Goal: Task Accomplishment & Management: Complete application form

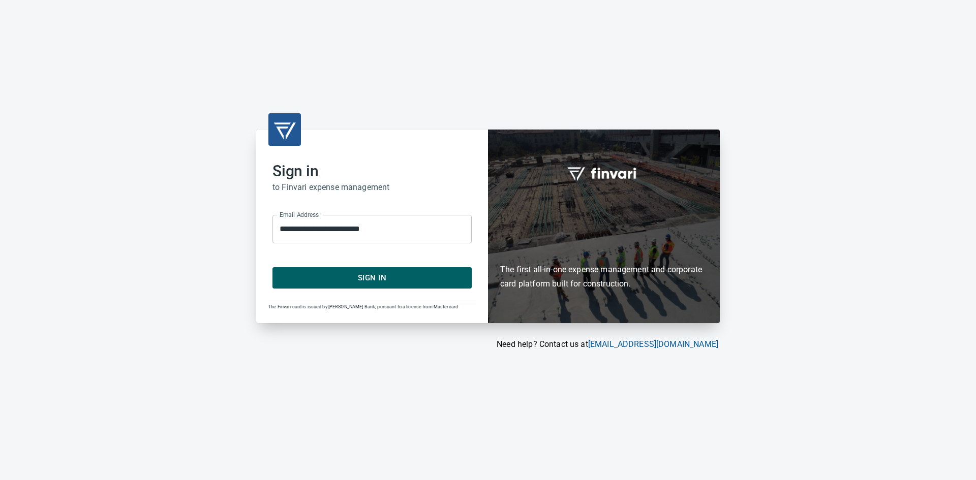
click at [386, 283] on span "Sign In" at bounding box center [372, 277] width 177 height 13
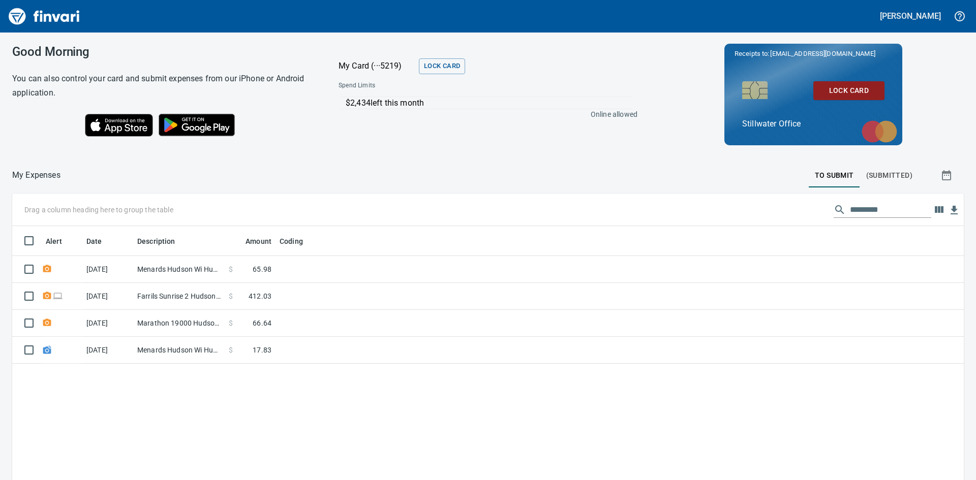
scroll to position [361, 936]
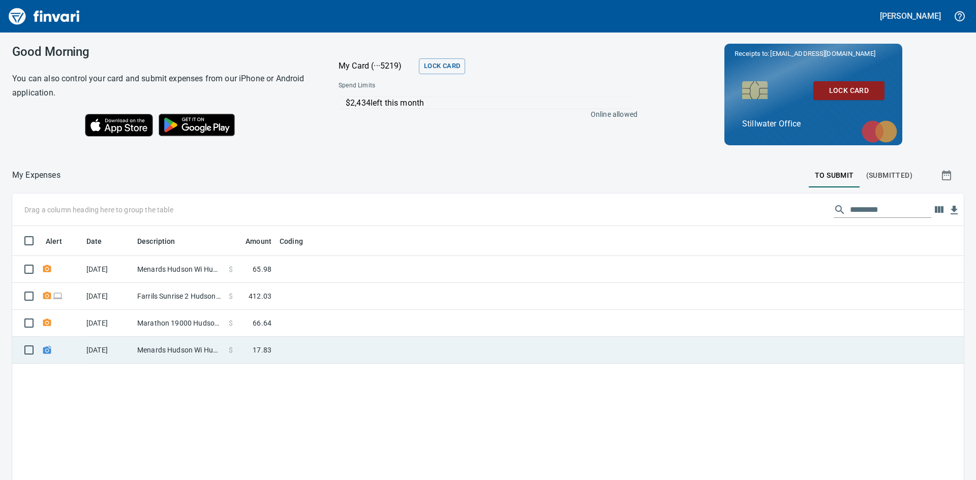
click at [320, 350] on td at bounding box center [403, 350] width 254 height 27
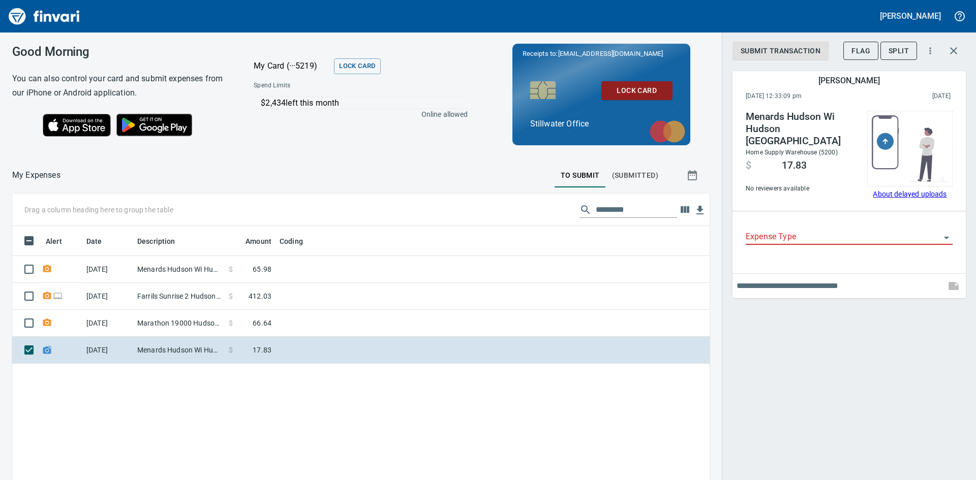
scroll to position [361, 682]
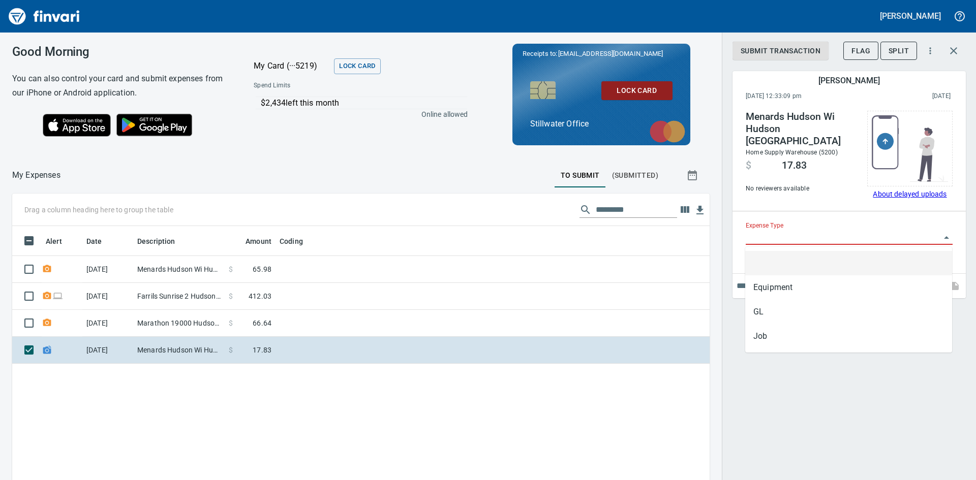
click at [937, 236] on input "Expense Type" at bounding box center [843, 237] width 195 height 14
click at [777, 341] on li "Job" at bounding box center [848, 336] width 207 height 24
type input "***"
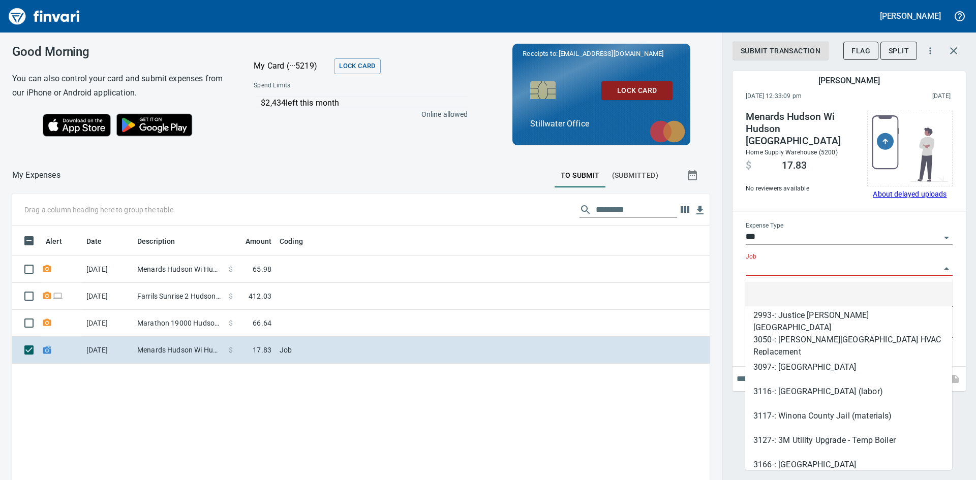
click at [797, 261] on input "Job" at bounding box center [843, 268] width 195 height 14
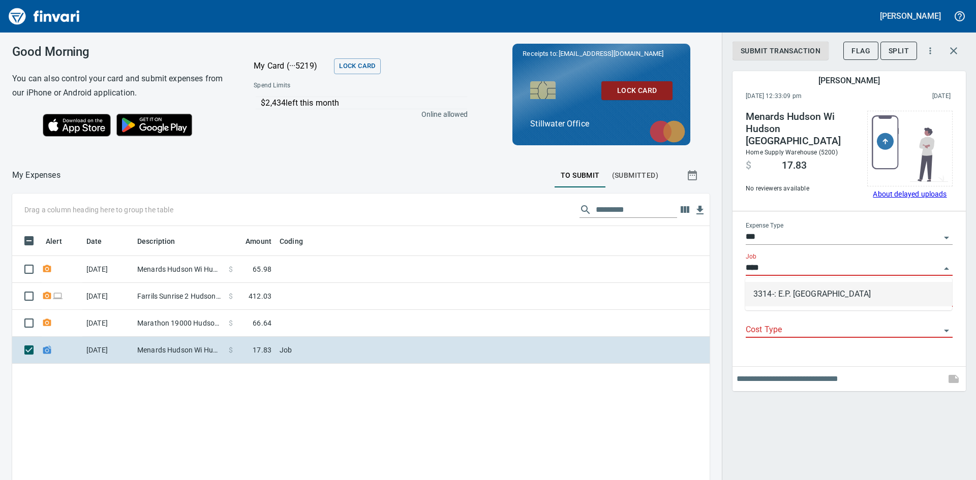
click at [796, 295] on li "3314-: E.P. Rock Elementary School" at bounding box center [848, 294] width 207 height 24
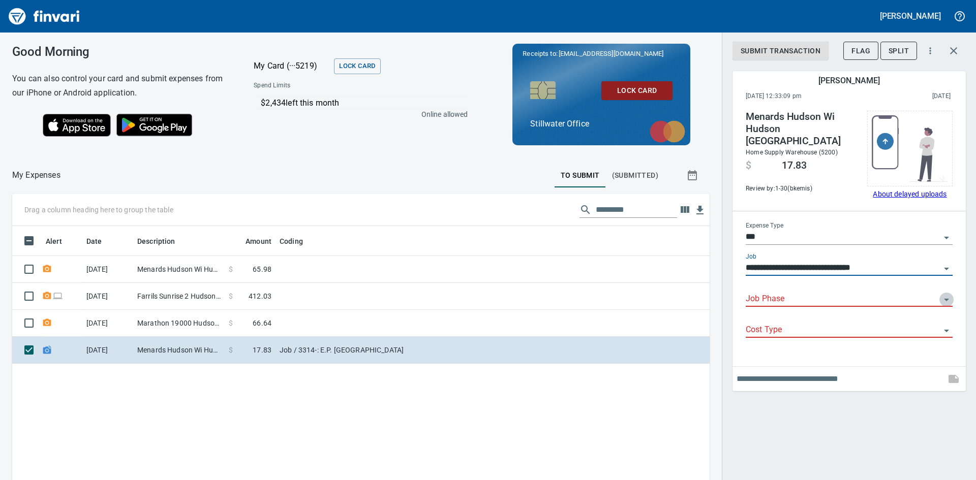
click at [946, 300] on icon "Open" at bounding box center [946, 300] width 12 height 12
type input "**********"
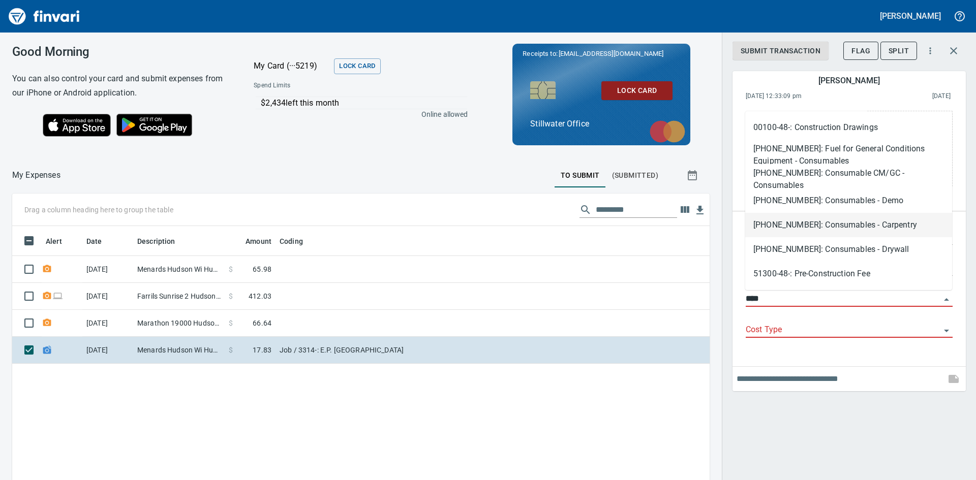
click at [853, 224] on li "01540-30-06: Consumables - Carpentry" at bounding box center [848, 225] width 207 height 24
type input "**********"
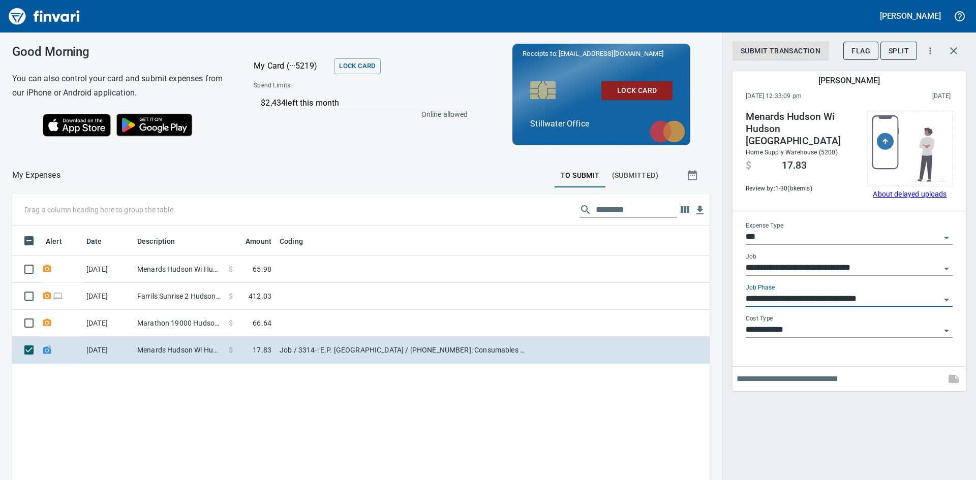
type input "**********"
click at [811, 381] on input "text" at bounding box center [839, 379] width 205 height 16
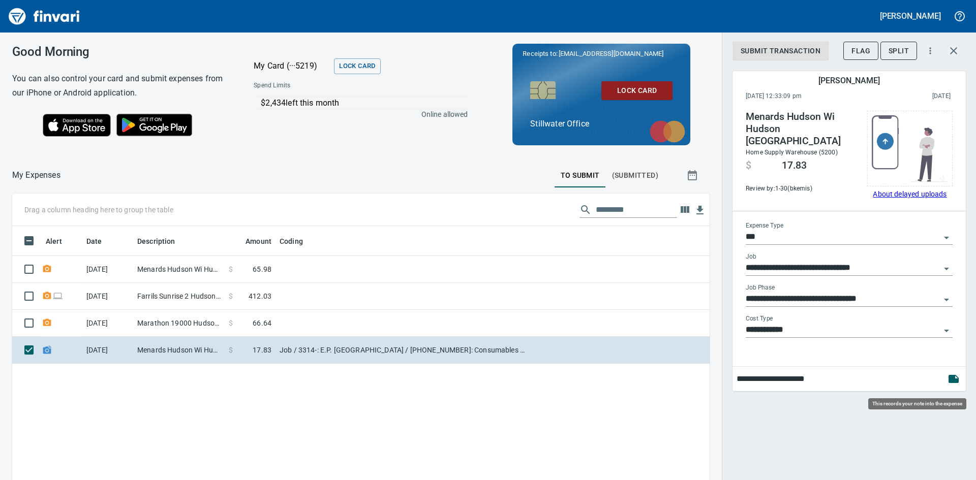
type input "**********"
click at [958, 382] on icon "button" at bounding box center [954, 379] width 10 height 8
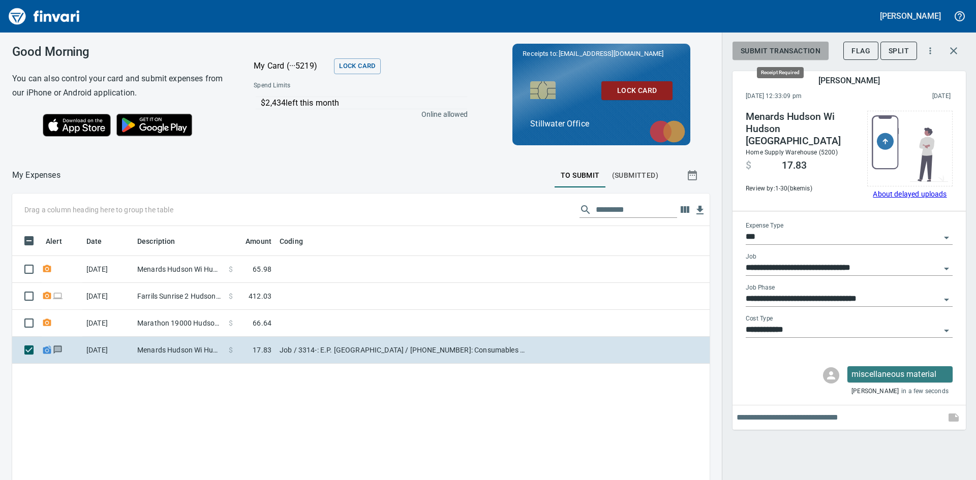
click at [791, 48] on span "Submit Transaction" at bounding box center [781, 51] width 80 height 13
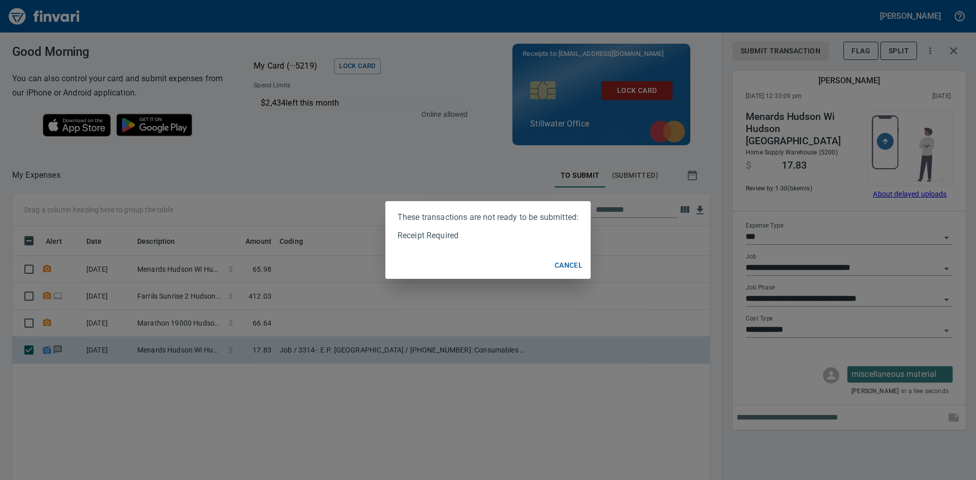
click at [576, 264] on span "Cancel" at bounding box center [569, 265] width 28 height 13
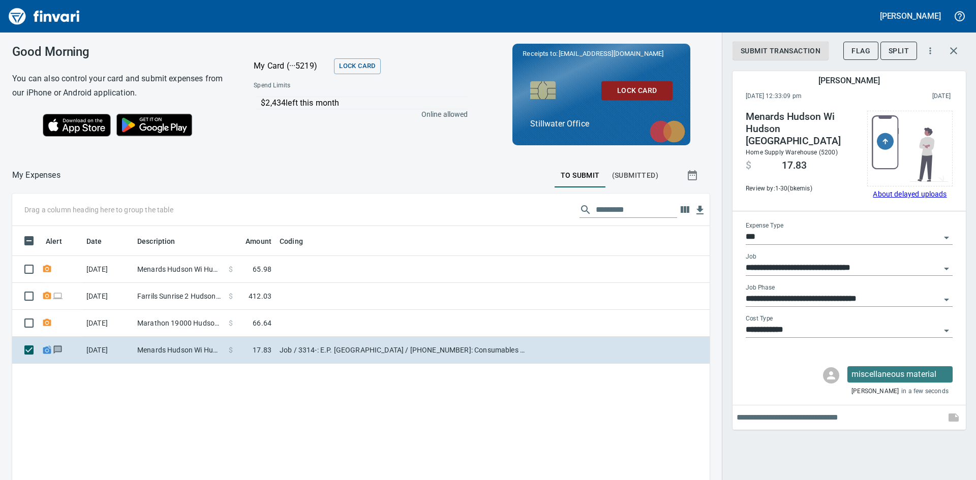
click at [832, 191] on div "Menards Hudson Wi Hudson WI Home Supply Warehouse (5200) $ 17.83 Review by: 1-3…" at bounding box center [849, 155] width 207 height 88
click at [841, 193] on div "Menards Hudson Wi Hudson WI Home Supply Warehouse (5200) $ 17.83 Review by: 1-3…" at bounding box center [849, 155] width 207 height 88
click at [893, 147] on img at bounding box center [910, 148] width 76 height 67
click at [836, 195] on div at bounding box center [488, 240] width 976 height 480
click at [883, 140] on img at bounding box center [910, 148] width 76 height 67
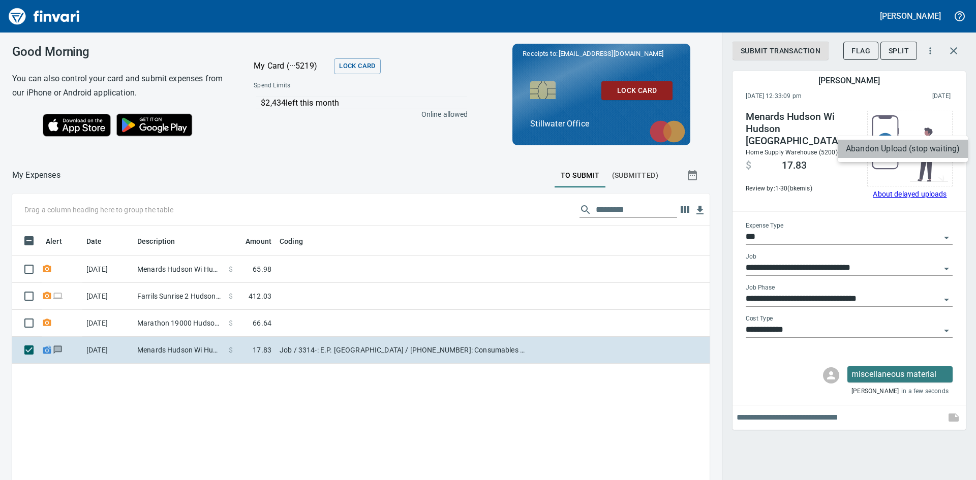
click at [888, 150] on li "Abandon Upload (stop waiting)" at bounding box center [903, 149] width 130 height 18
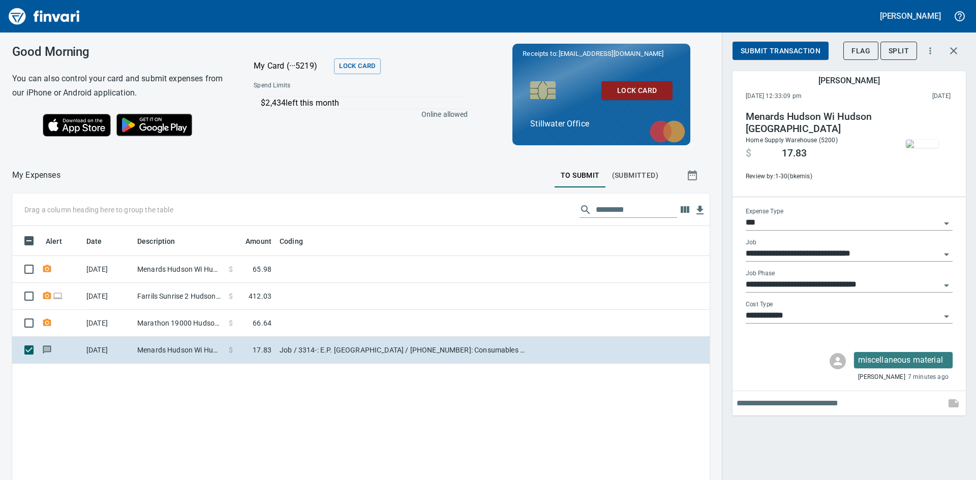
click at [773, 54] on span "Submit Transaction" at bounding box center [781, 51] width 80 height 13
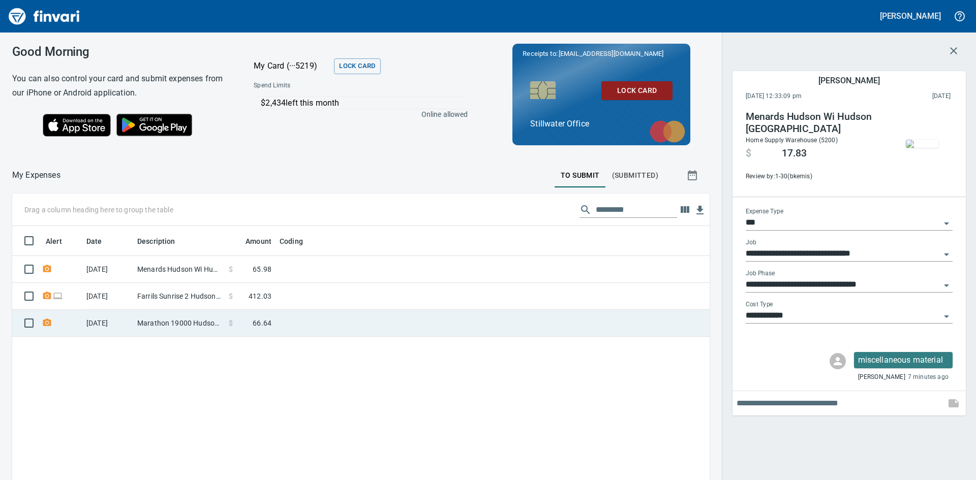
click at [219, 318] on td "Marathon 19000 Hudson WI" at bounding box center [179, 323] width 92 height 27
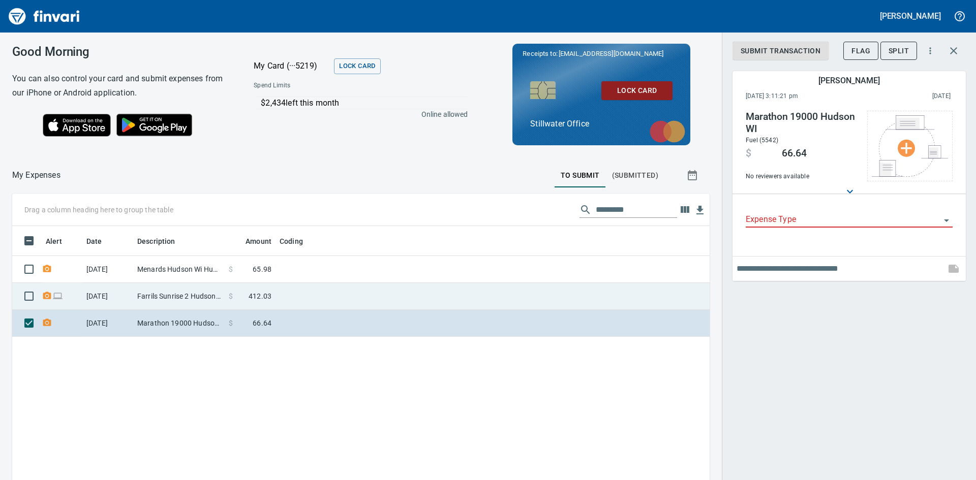
click at [202, 296] on td "Farrils Sunrise 2 Hudson WI" at bounding box center [179, 296] width 92 height 27
